Goal: Transaction & Acquisition: Subscribe to service/newsletter

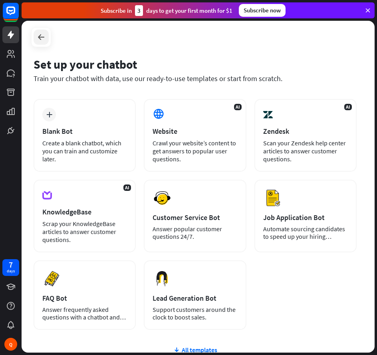
click at [39, 41] on icon at bounding box center [41, 37] width 10 height 10
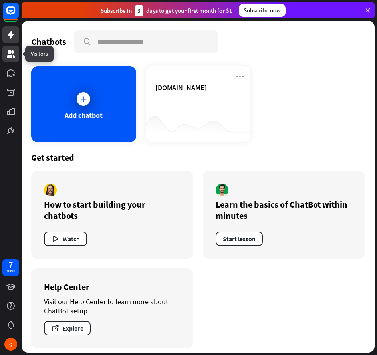
click at [12, 57] on icon at bounding box center [11, 54] width 8 height 8
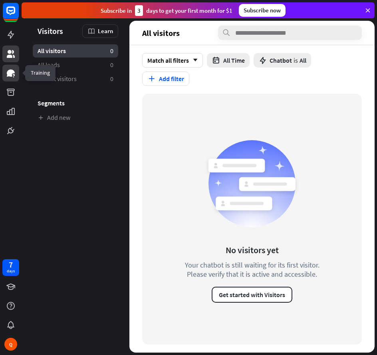
click at [14, 78] on link at bounding box center [10, 73] width 17 height 17
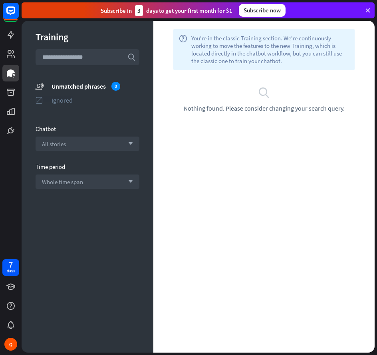
click at [79, 100] on div "Ignored" at bounding box center [95, 100] width 88 height 8
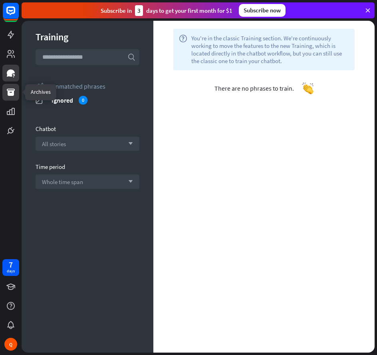
click at [11, 95] on icon at bounding box center [11, 92] width 8 height 7
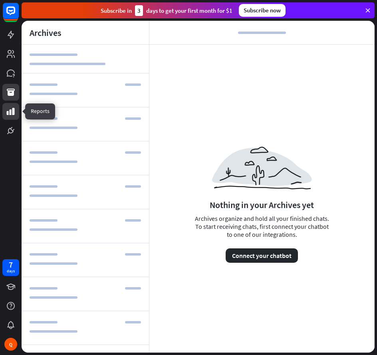
click at [16, 107] on link at bounding box center [10, 111] width 17 height 17
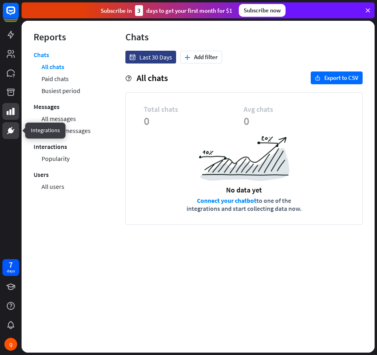
click at [10, 131] on icon at bounding box center [10, 130] width 5 height 5
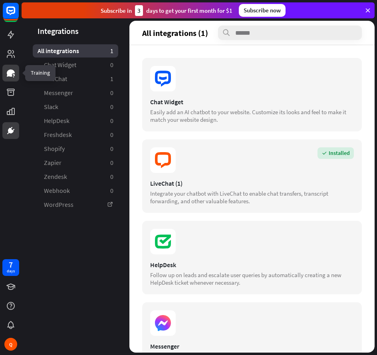
click at [13, 75] on icon at bounding box center [11, 73] width 10 height 10
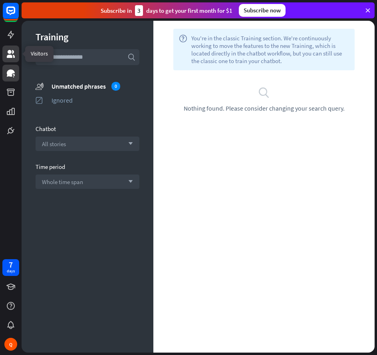
click at [15, 57] on icon at bounding box center [11, 54] width 8 height 8
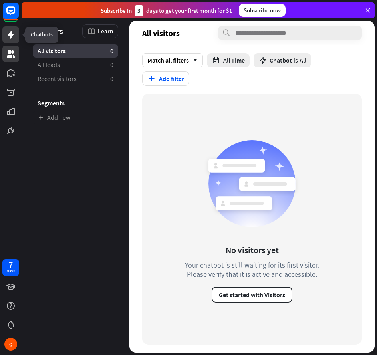
click at [8, 38] on icon at bounding box center [11, 35] width 10 height 10
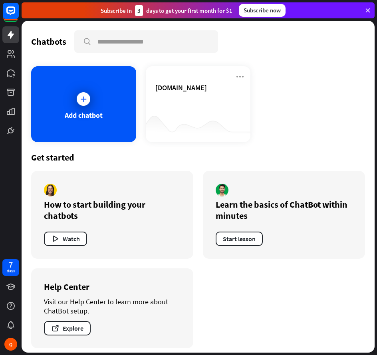
click at [366, 10] on icon at bounding box center [367, 10] width 7 height 7
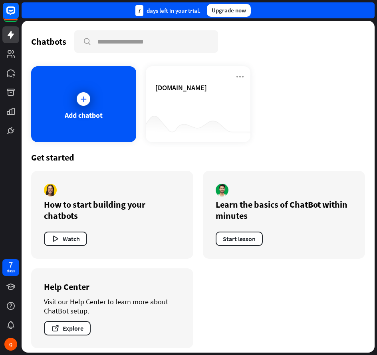
click at [224, 8] on div "Upgrade now" at bounding box center [229, 10] width 44 height 13
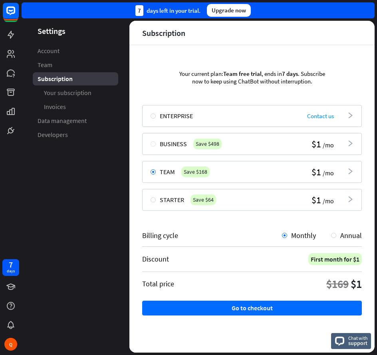
click at [155, 144] on div at bounding box center [152, 143] width 5 height 5
click at [154, 169] on div at bounding box center [152, 171] width 5 height 5
click at [347, 169] on div "Team Save $168 $1 /mo arrowhead_right" at bounding box center [251, 172] width 219 height 22
click at [347, 170] on icon "arrowhead_right" at bounding box center [350, 171] width 6 height 6
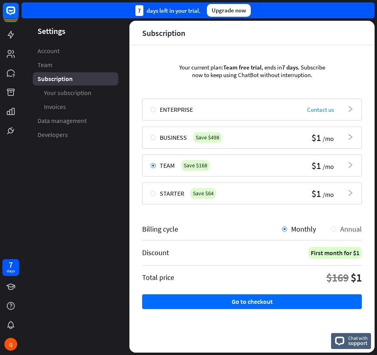
click at [336, 231] on div "Annual" at bounding box center [349, 228] width 26 height 9
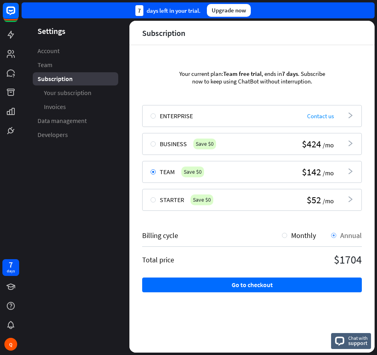
scroll to position [0, 0]
click at [286, 237] on div at bounding box center [284, 235] width 5 height 5
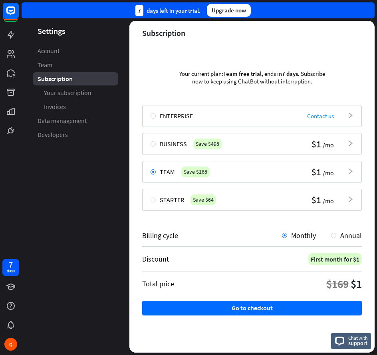
click at [152, 200] on div at bounding box center [152, 199] width 5 height 5
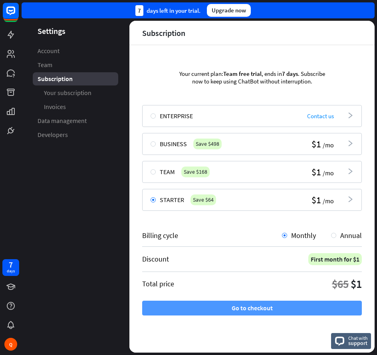
click at [264, 307] on button "Go to checkout" at bounding box center [251, 307] width 219 height 15
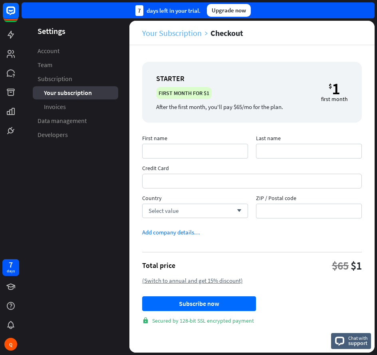
click at [166, 34] on link "Your Subscription" at bounding box center [176, 32] width 68 height 9
